Goal: Find specific page/section: Find specific page/section

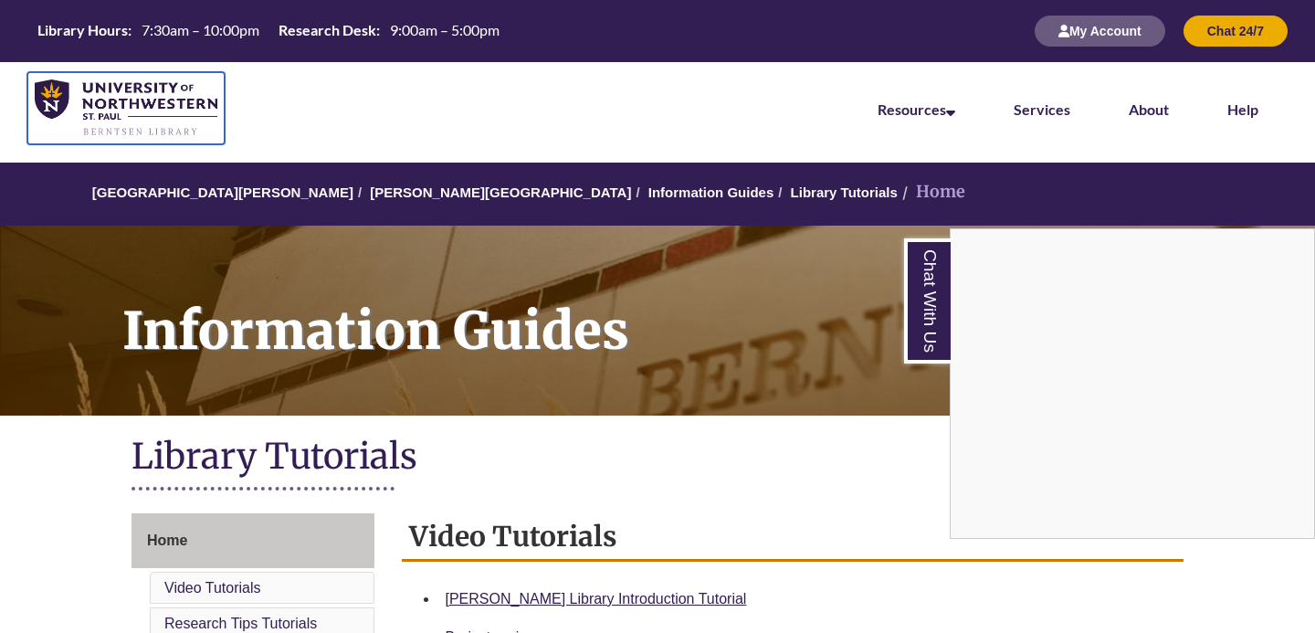
click at [140, 110] on img at bounding box center [126, 108] width 183 height 58
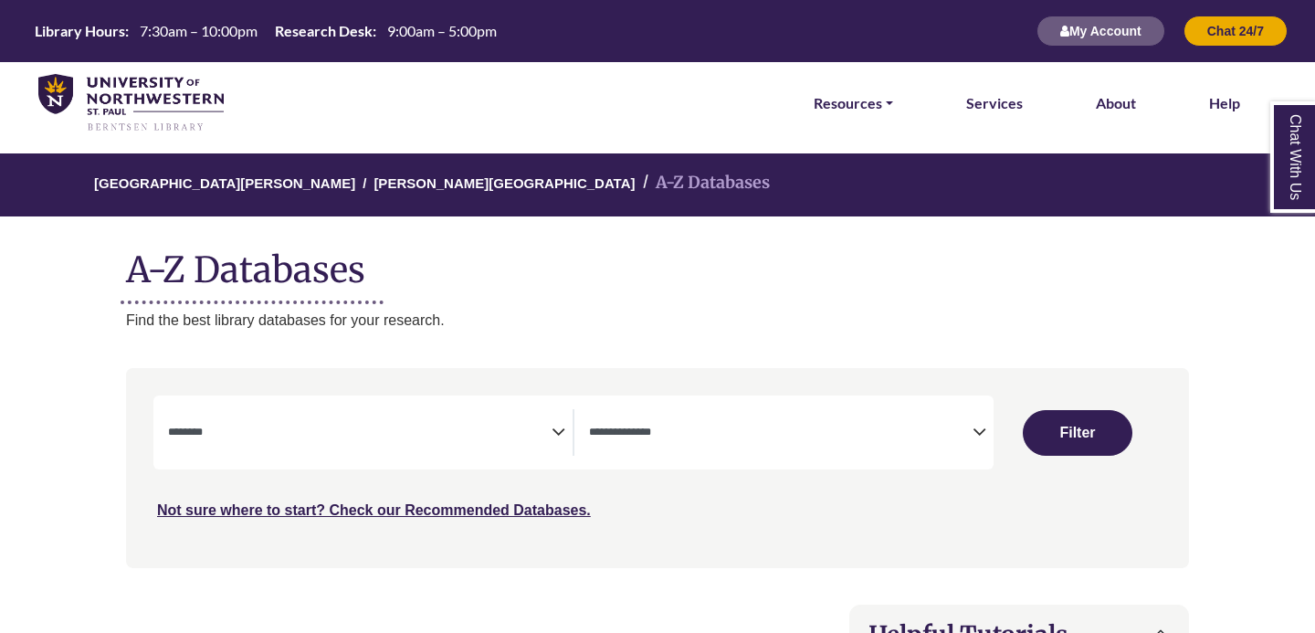
select select "Database Subject Filter"
select select "Database Types Filter"
select select "Database Subject Filter"
select select "Database Types Filter"
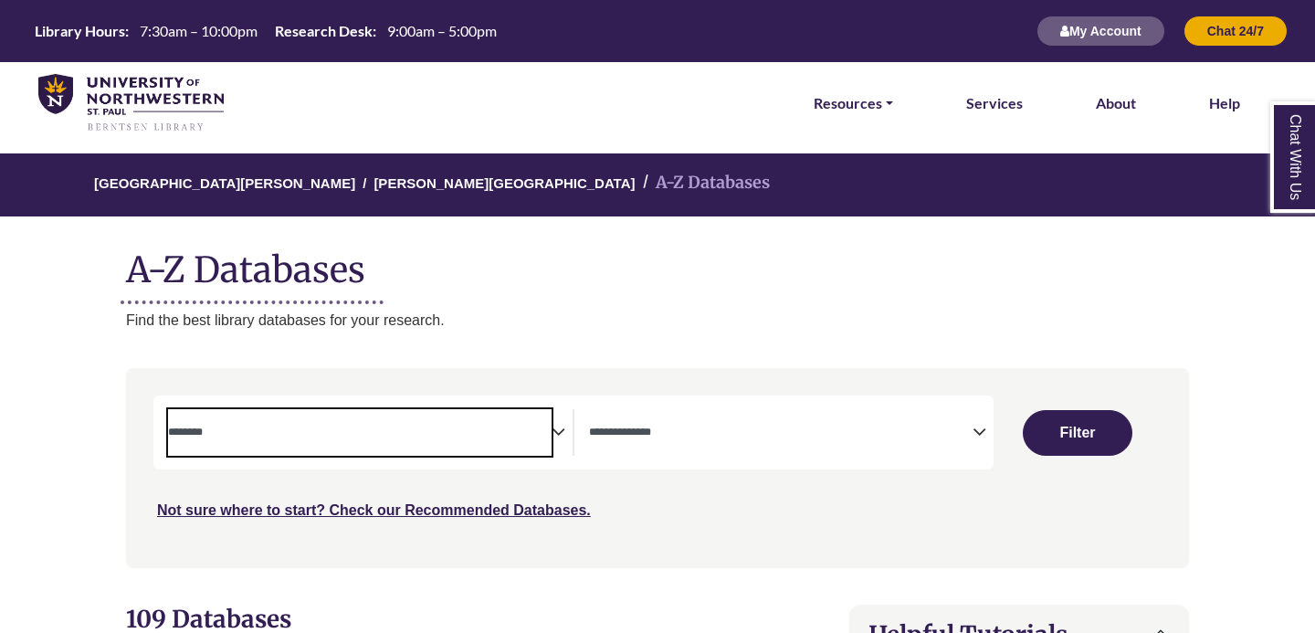
click at [488, 425] on span "Search filters" at bounding box center [360, 430] width 384 height 16
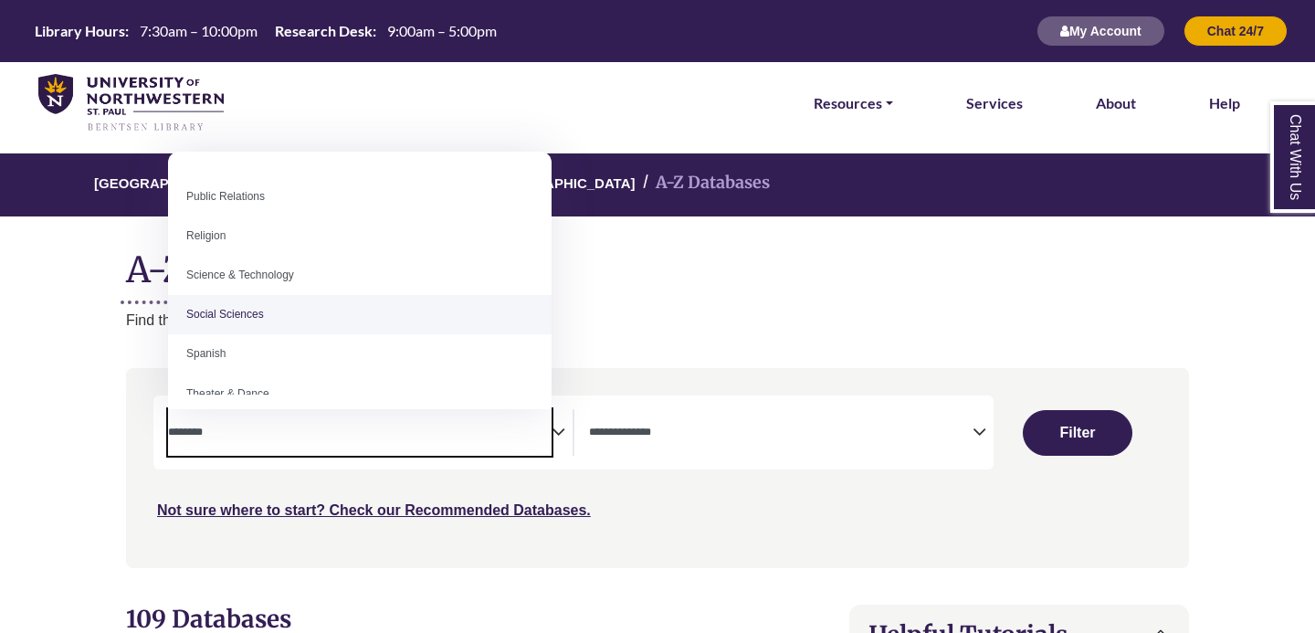
scroll to position [1474, 0]
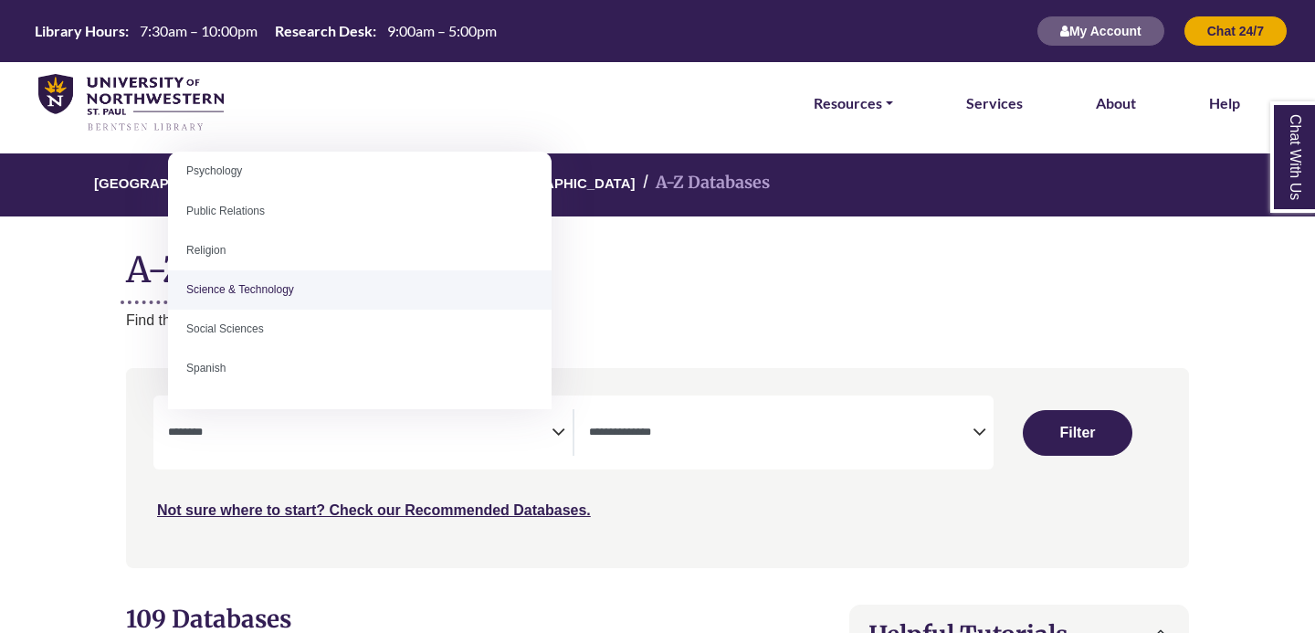
select select "*****"
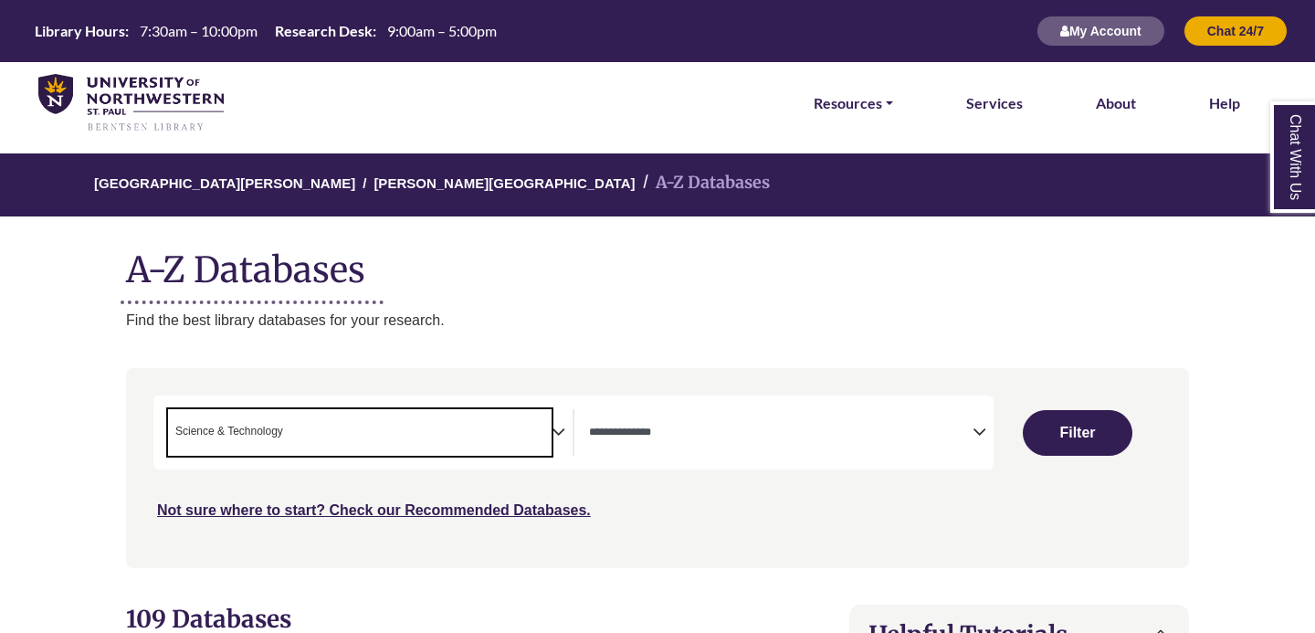
click at [747, 416] on span "Search filters" at bounding box center [781, 432] width 384 height 47
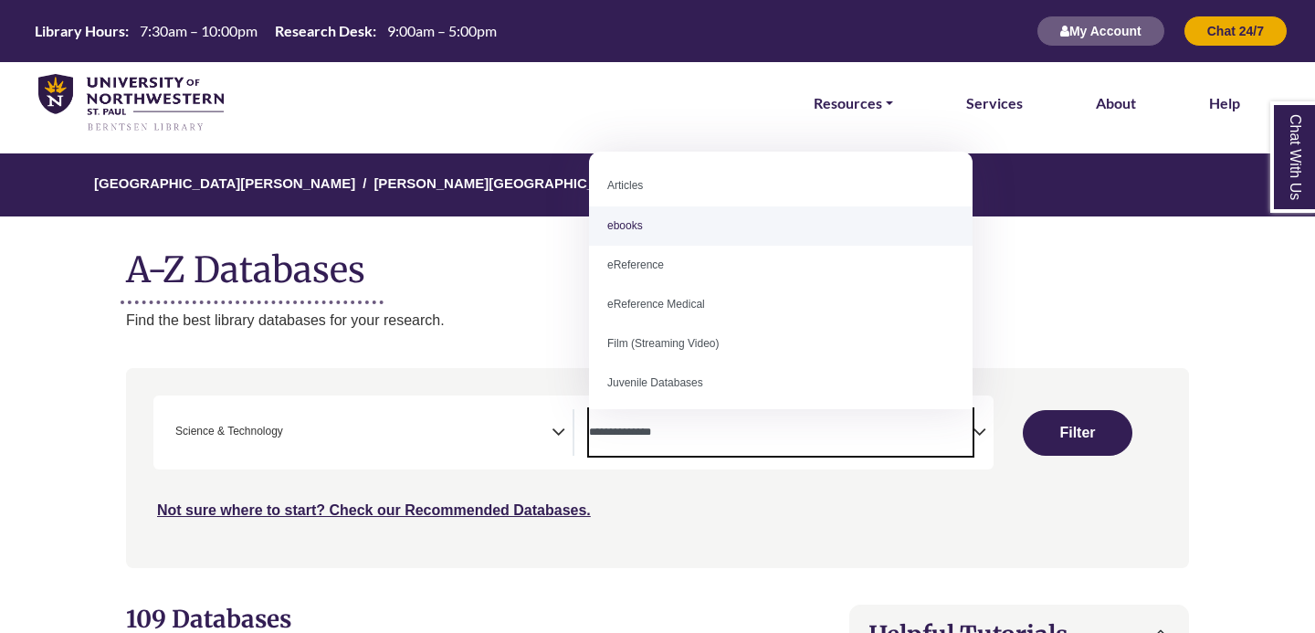
click at [486, 287] on h1 "A-Z Databases" at bounding box center [657, 263] width 1063 height 56
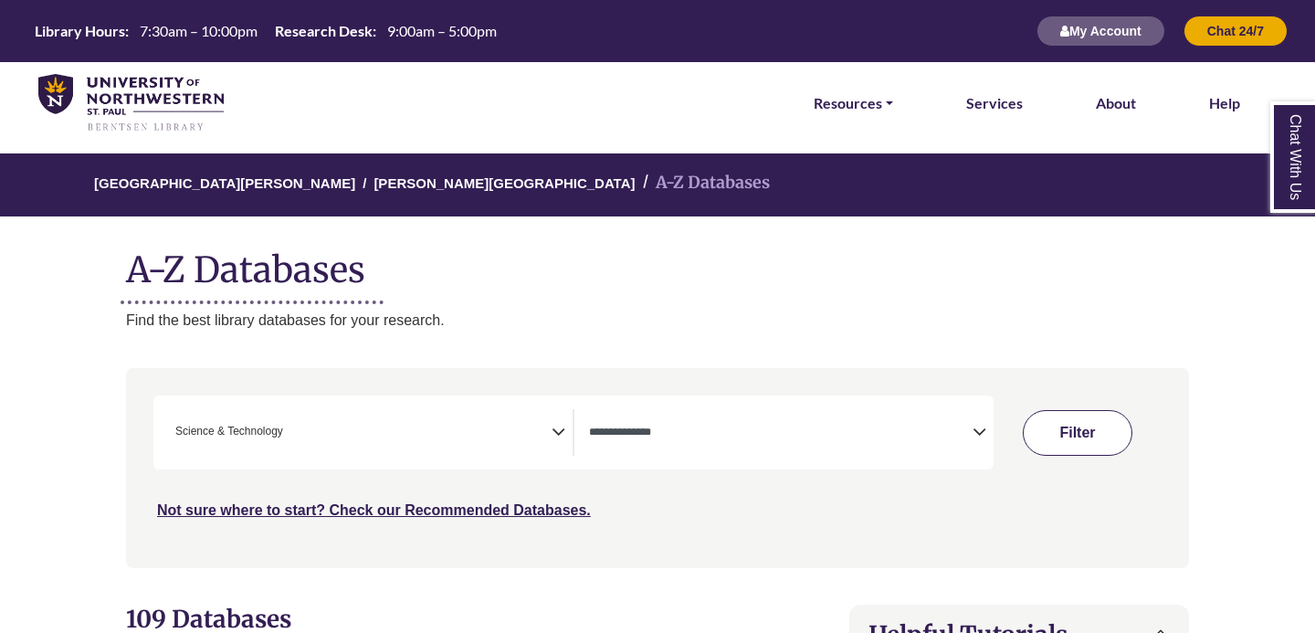
click at [1059, 425] on button "Filter" at bounding box center [1078, 433] width 110 height 46
select select "Database Types Filter"
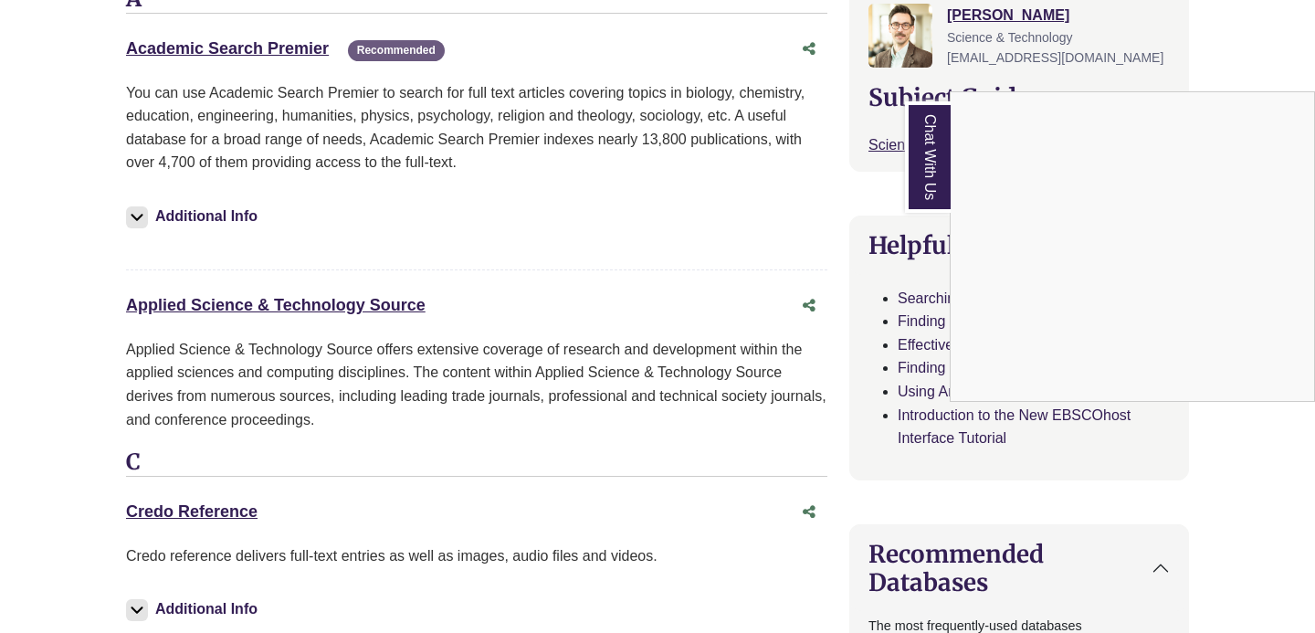
scroll to position [729, 0]
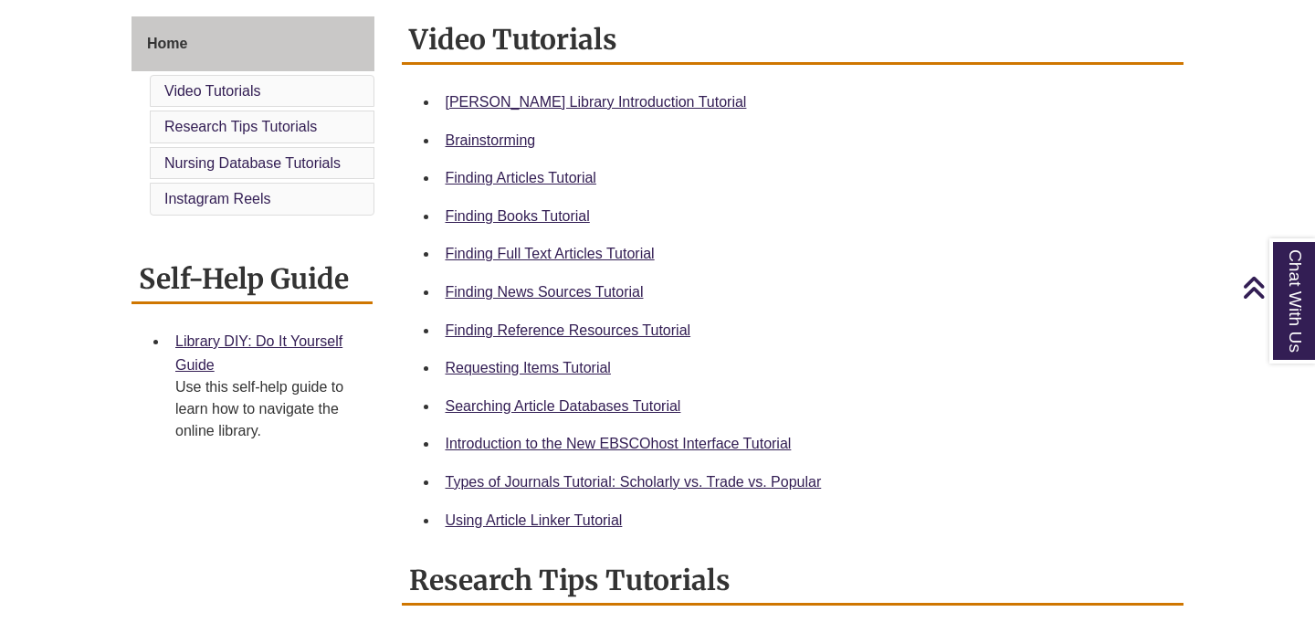
scroll to position [504, 0]
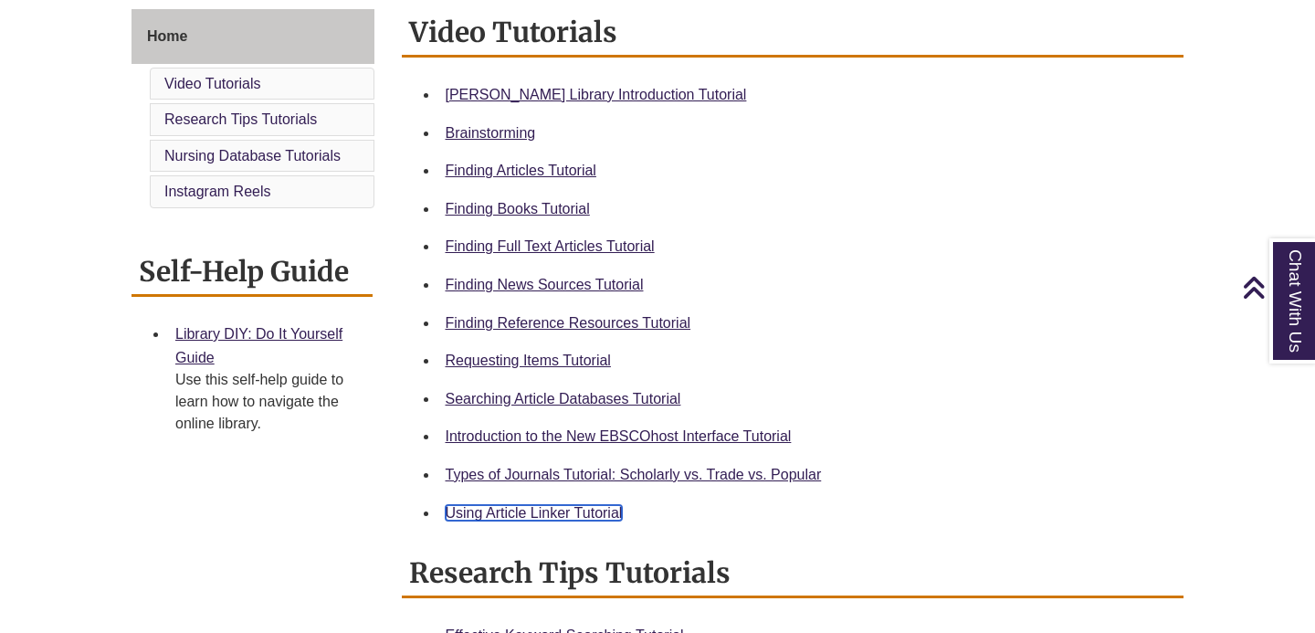
click at [553, 510] on link "Using Article Linker Tutorial" at bounding box center [534, 513] width 177 height 16
